Goal: Navigation & Orientation: Go to known website

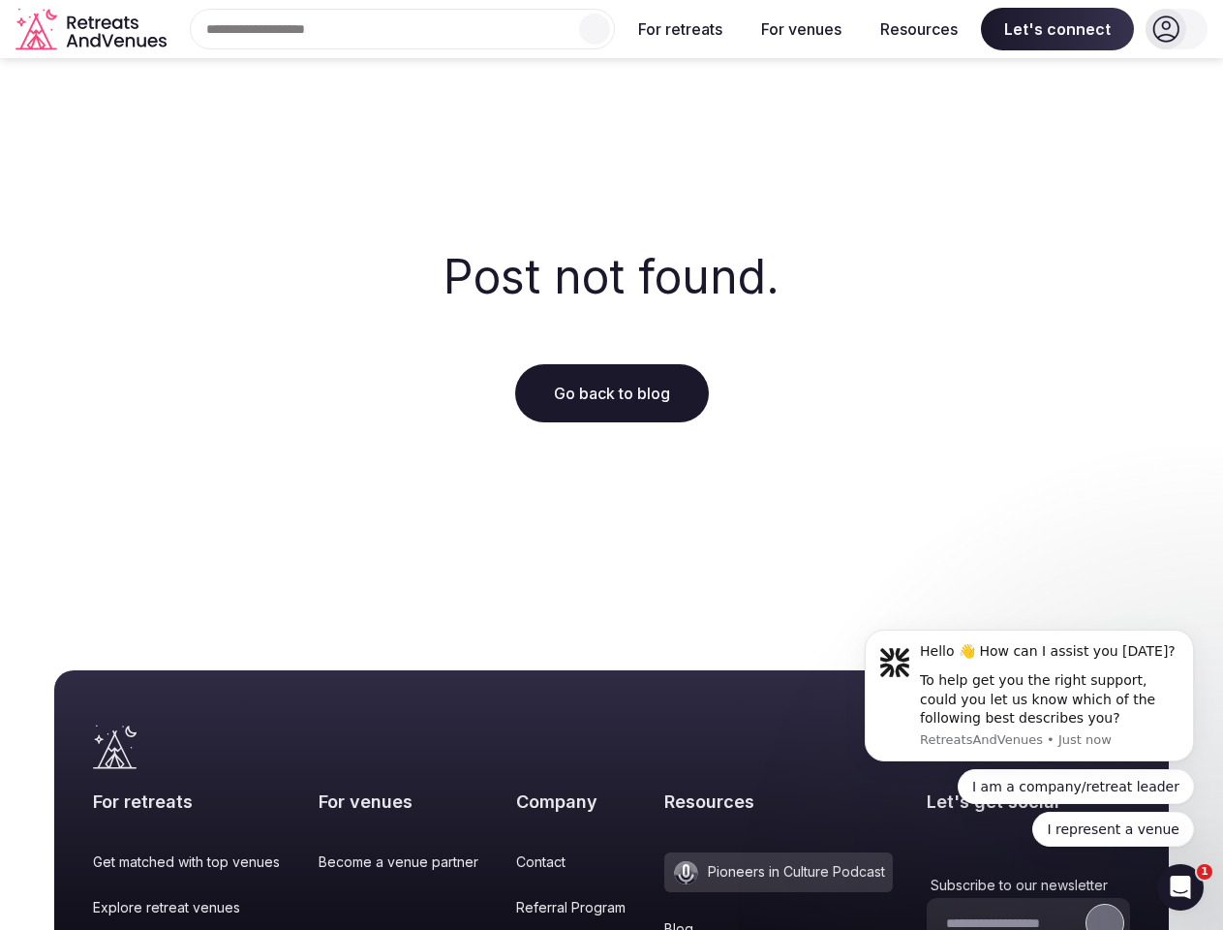
click at [611, 465] on div "Post not found. Go back to blog" at bounding box center [611, 337] width 1223 height 558
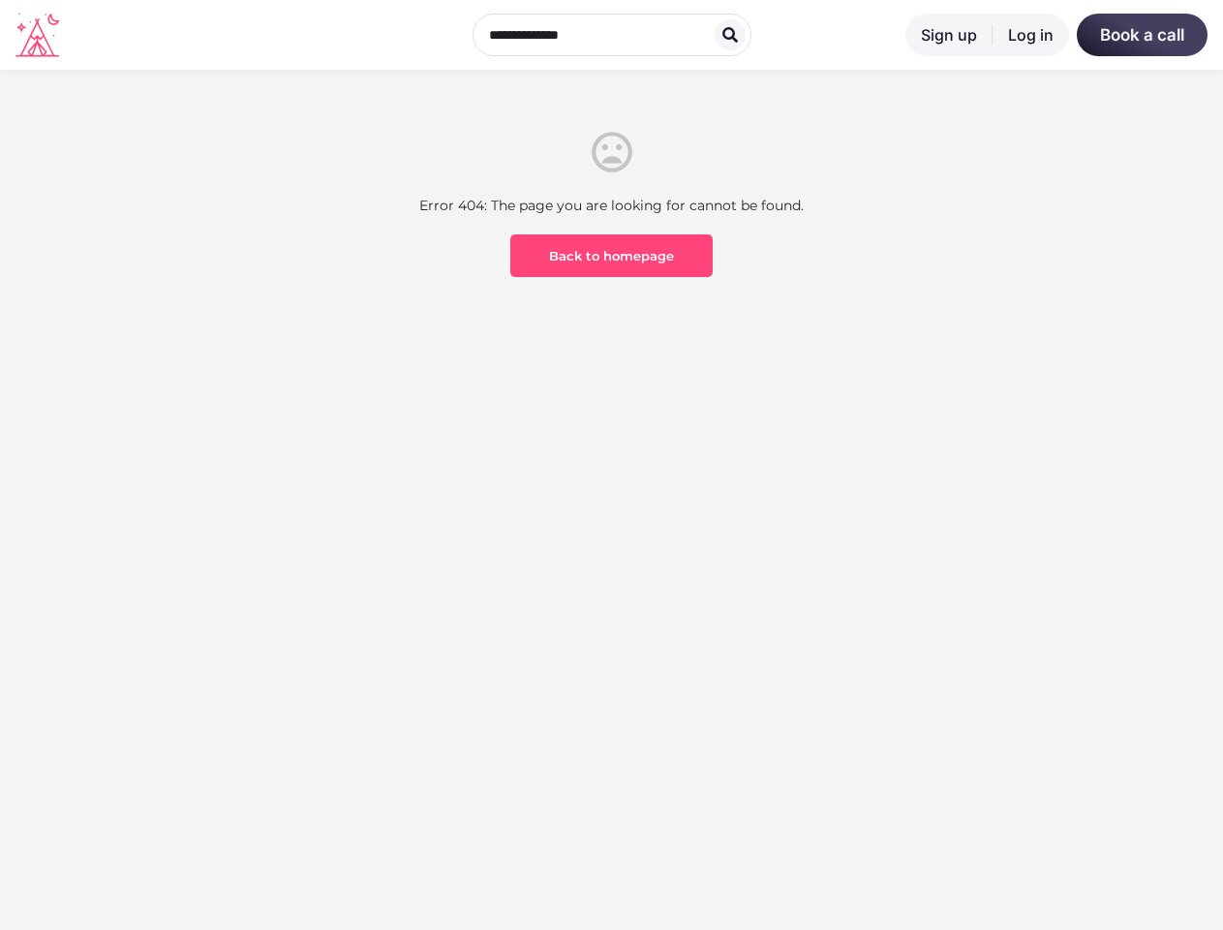
click at [611, 465] on section "Error 404: The page you are looking for cannot be found. Back to homepage" at bounding box center [611, 277] width 1223 height 415
